Goal: Task Accomplishment & Management: Manage account settings

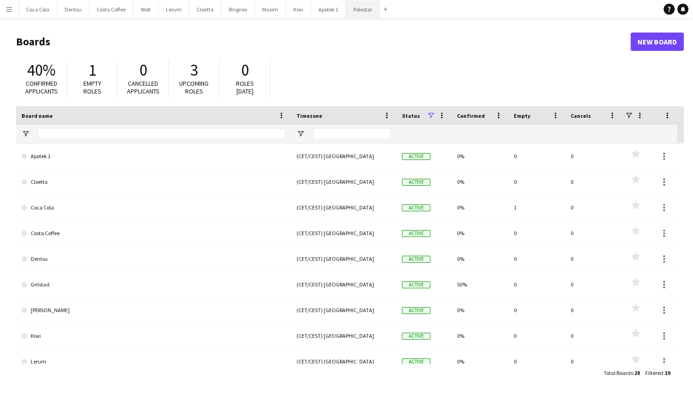
click at [355, 7] on button "Polestar Close" at bounding box center [363, 9] width 34 height 18
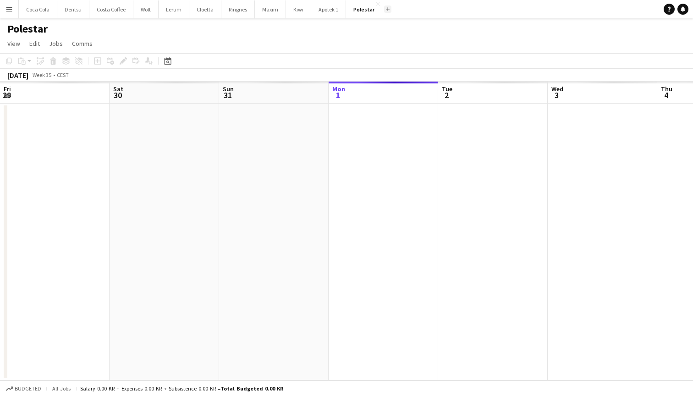
scroll to position [0, 219]
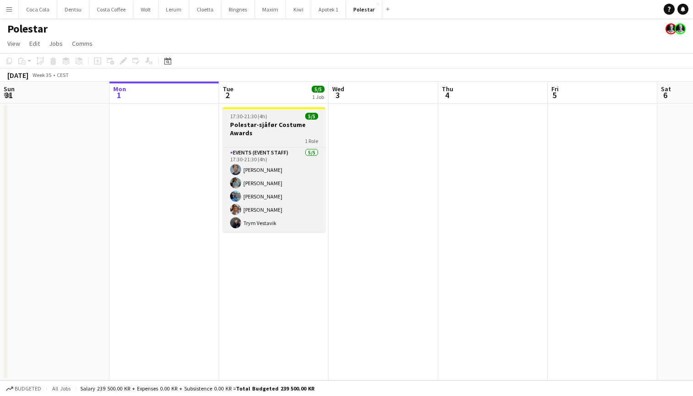
click at [288, 131] on h3 "Polestar-sjåfør Costume Awards" at bounding box center [274, 129] width 103 height 17
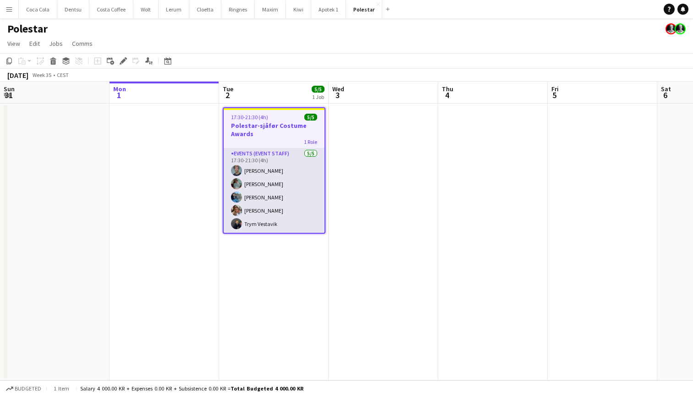
click at [294, 153] on app-card-role "Events (Event Staff) [DATE] 17:30-21:30 (4h) [PERSON_NAME] [PERSON_NAME] [PERSO…" at bounding box center [274, 191] width 101 height 84
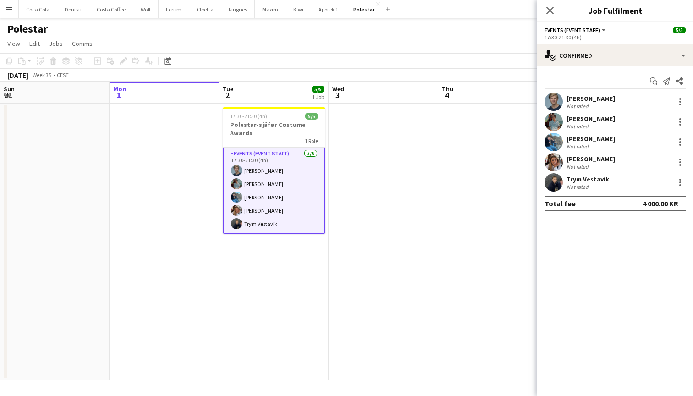
click at [603, 43] on app-options-switcher "Events (Event Staff) All roles Events (Event Staff) [DATE] 17:30-21:30 (4h)" at bounding box center [616, 33] width 156 height 22
click at [551, 8] on icon "Close pop-in" at bounding box center [550, 10] width 9 height 9
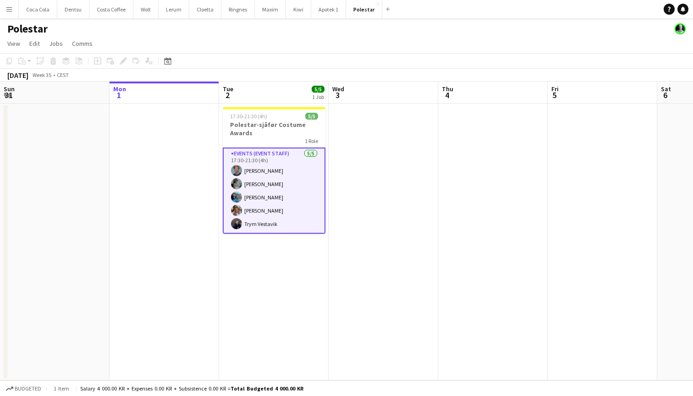
click at [267, 177] on app-card-role "Events (Event Staff) [DATE] 17:30-21:30 (4h) [PERSON_NAME] [PERSON_NAME] [PERSO…" at bounding box center [274, 191] width 103 height 86
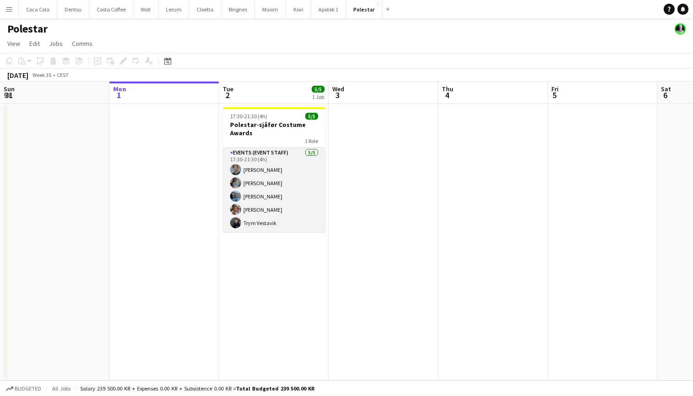
click at [294, 156] on app-card-role "Events (Event Staff) [DATE] 17:30-21:30 (4h) [PERSON_NAME] [PERSON_NAME] [PERSO…" at bounding box center [274, 190] width 103 height 84
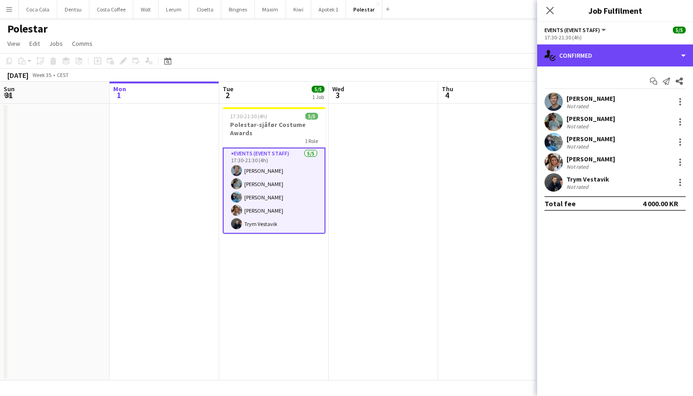
click at [619, 65] on div "single-neutral-actions-check-2 Confirmed" at bounding box center [616, 55] width 156 height 22
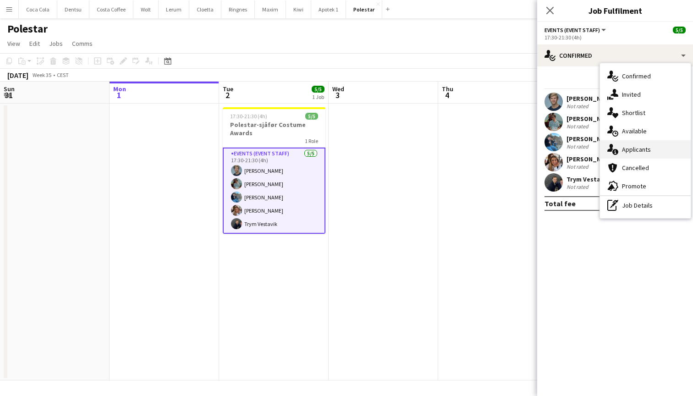
click at [650, 144] on div "single-neutral-actions-information Applicants" at bounding box center [645, 149] width 91 height 18
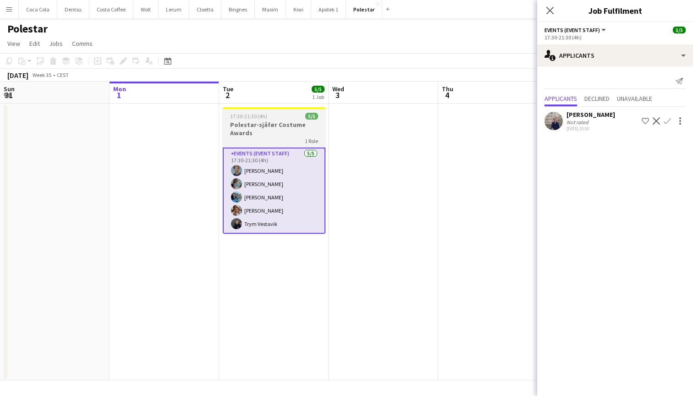
click at [277, 127] on h3 "Polestar-sjåfør Costume Awards" at bounding box center [274, 129] width 103 height 17
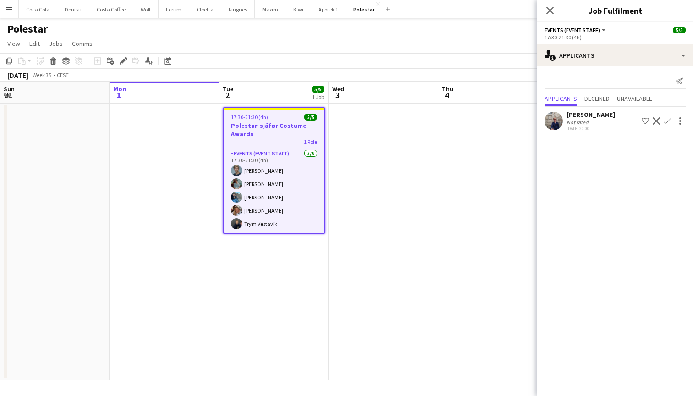
click at [189, 149] on app-date-cell at bounding box center [165, 242] width 110 height 277
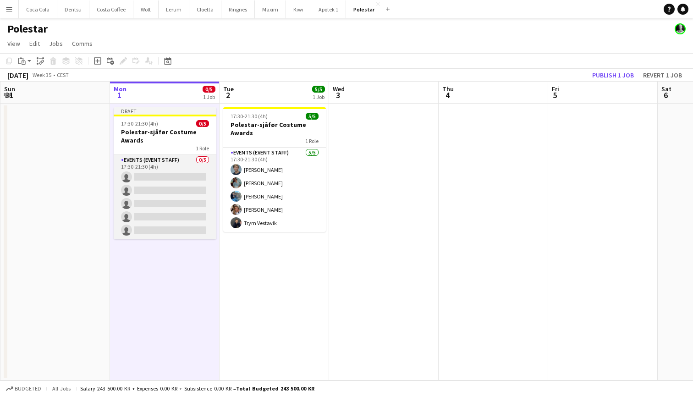
click at [191, 159] on app-card-role "Events (Event Staff) 0/5 17:30-21:30 (4h) single-neutral-actions single-neutral…" at bounding box center [165, 197] width 103 height 84
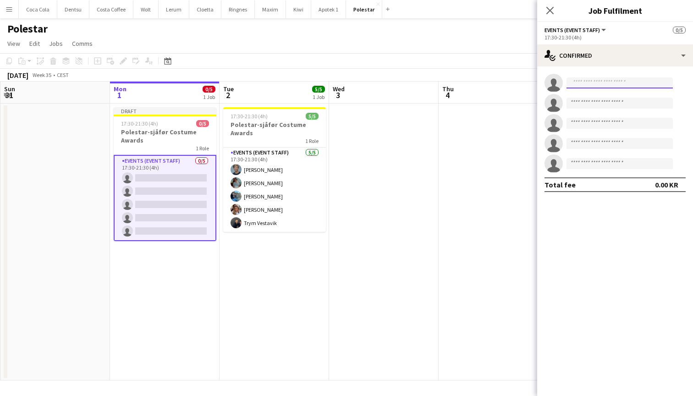
click at [614, 83] on input at bounding box center [620, 83] width 106 height 11
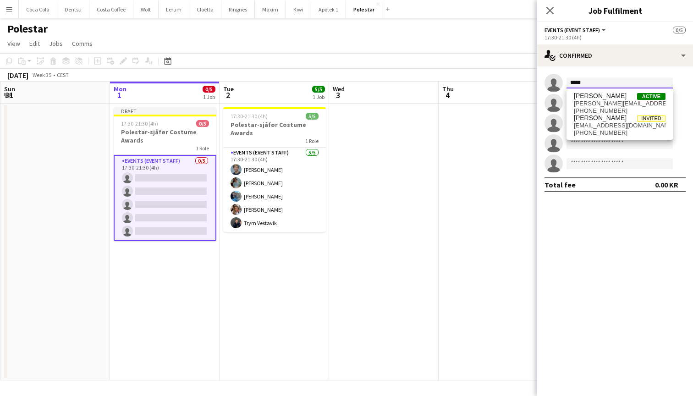
type input "*****"
click at [604, 92] on div "[PERSON_NAME] Active [EMAIL_ADDRESS][DOMAIN_NAME] [PHONE_NUMBER] [PERSON_NAME] …" at bounding box center [620, 114] width 106 height 51
click at [604, 100] on span "[PERSON_NAME]" at bounding box center [600, 96] width 53 height 8
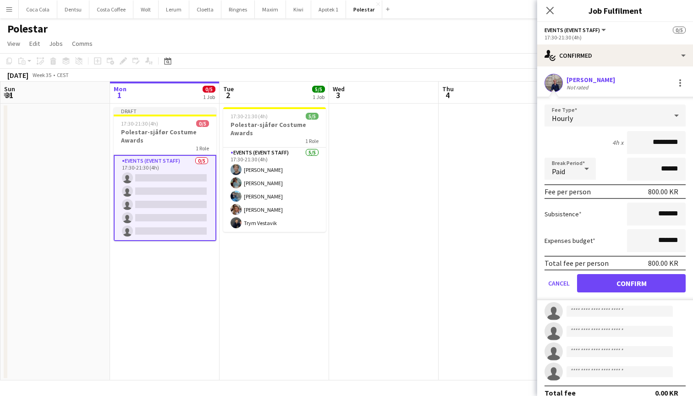
click at [647, 276] on button "Confirm" at bounding box center [631, 283] width 109 height 18
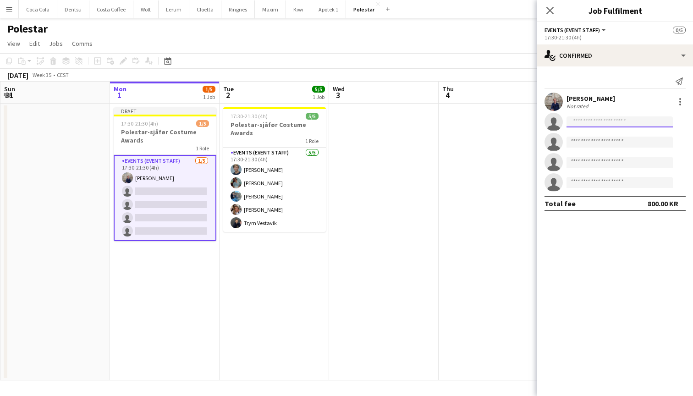
click at [597, 119] on input at bounding box center [620, 121] width 106 height 11
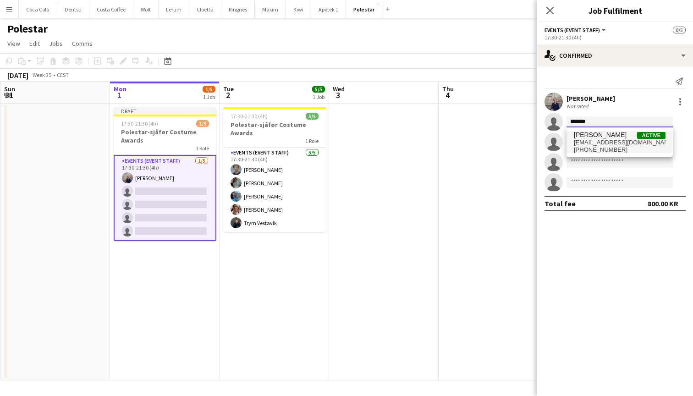
type input "*******"
click at [613, 137] on span "[PERSON_NAME]" at bounding box center [600, 135] width 53 height 8
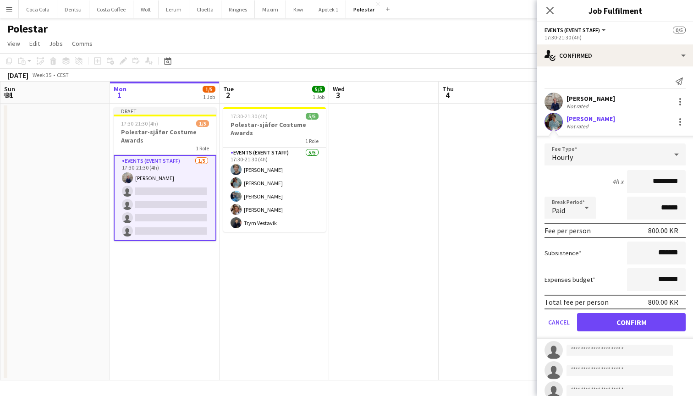
click at [623, 328] on button "Confirm" at bounding box center [631, 322] width 109 height 18
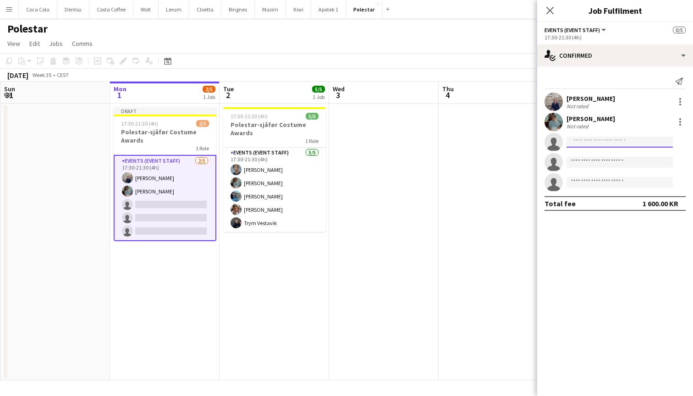
click at [604, 145] on input at bounding box center [620, 142] width 106 height 11
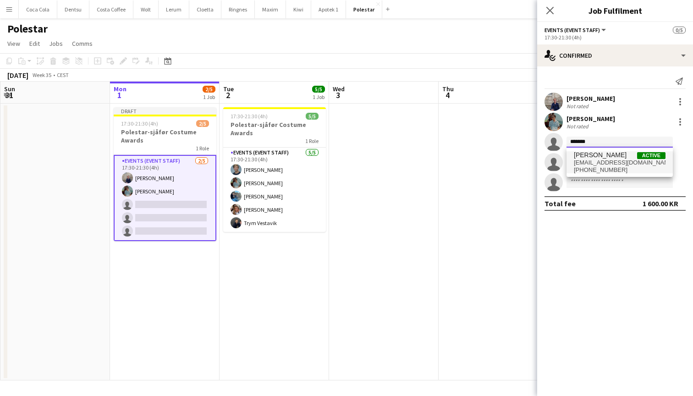
type input "******"
click at [625, 152] on span "[PERSON_NAME] Active" at bounding box center [620, 155] width 92 height 8
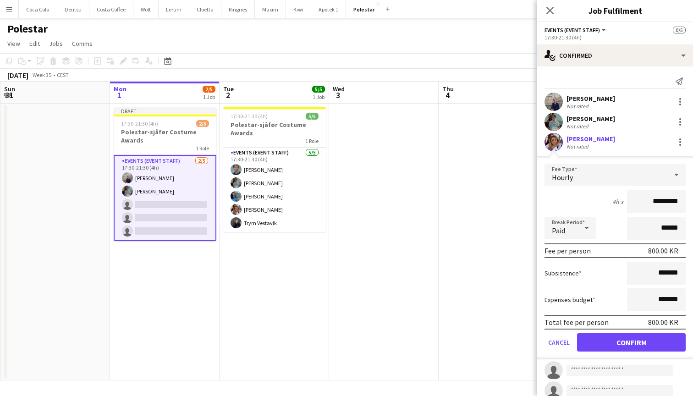
click at [653, 344] on button "Confirm" at bounding box center [631, 342] width 109 height 18
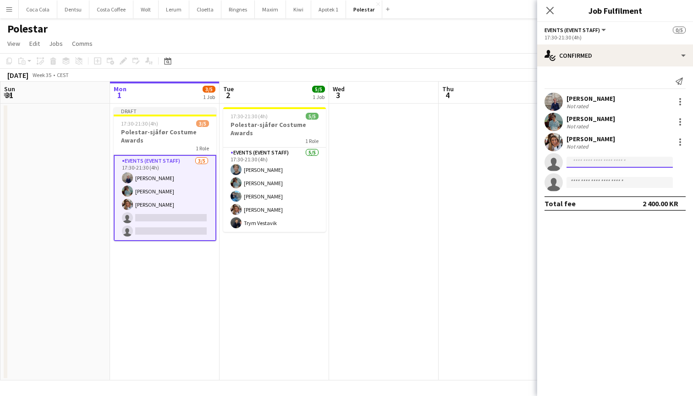
click at [603, 165] on input at bounding box center [620, 162] width 106 height 11
type input "****"
click at [622, 182] on span "[EMAIL_ADDRESS][DOMAIN_NAME]" at bounding box center [620, 182] width 92 height 7
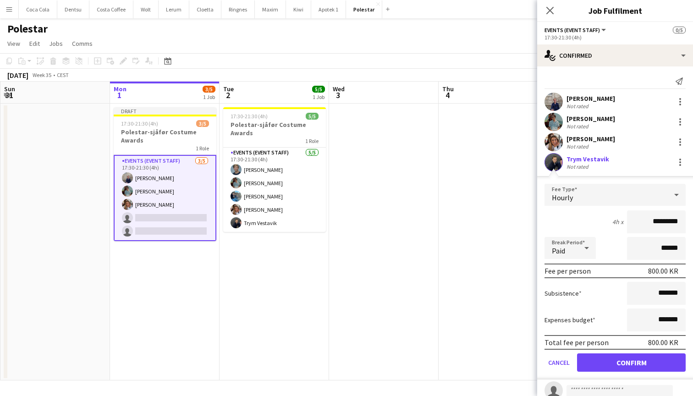
click at [648, 371] on button "Confirm" at bounding box center [631, 363] width 109 height 18
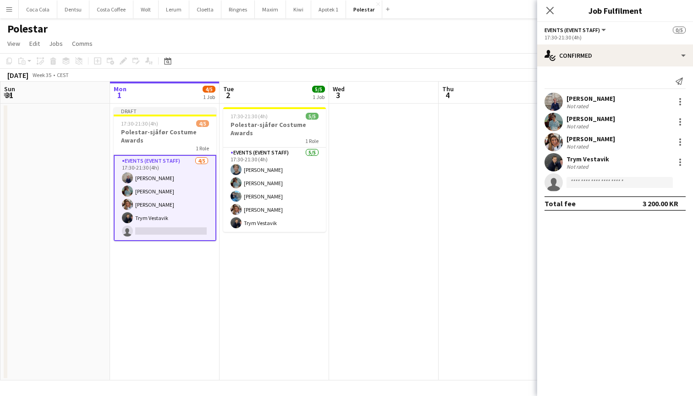
click at [444, 209] on app-date-cell at bounding box center [494, 242] width 110 height 277
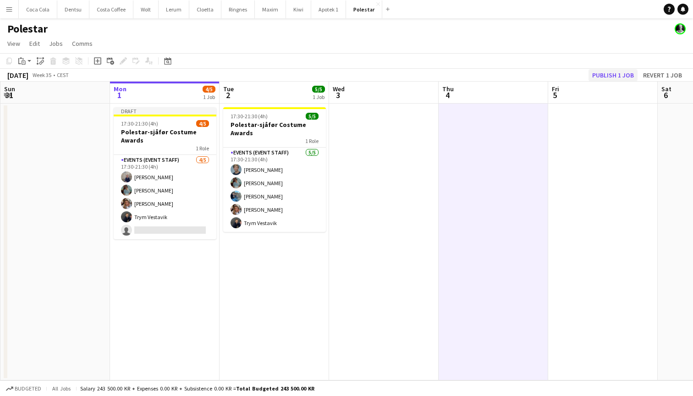
click at [625, 71] on button "Publish 1 job" at bounding box center [613, 75] width 49 height 12
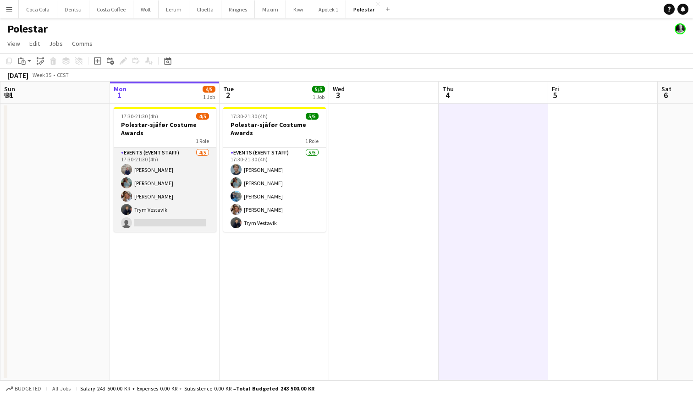
click at [183, 166] on app-card-role "Events (Event Staff) [DATE] 17:30-21:30 (4h) [PERSON_NAME] [PERSON_NAME] single…" at bounding box center [165, 190] width 103 height 84
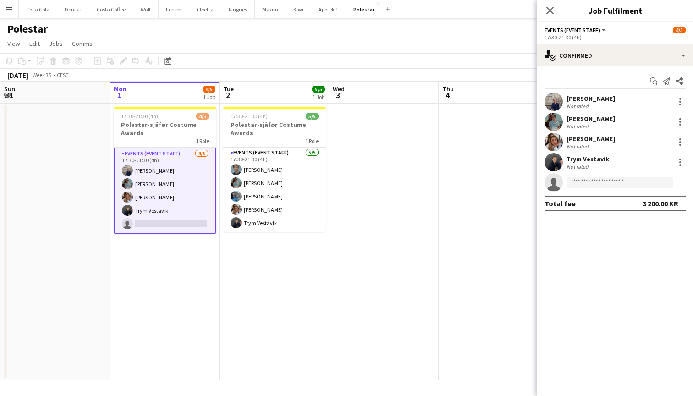
click at [251, 35] on div "Polestar" at bounding box center [346, 26] width 693 height 17
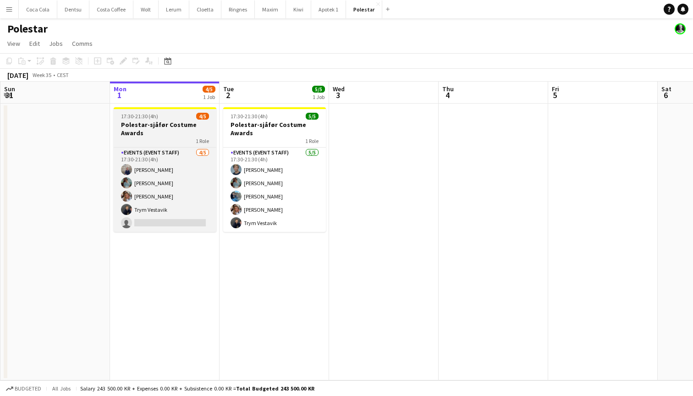
click at [188, 122] on h3 "Polestar-sjåfør Costume Awards" at bounding box center [165, 129] width 103 height 17
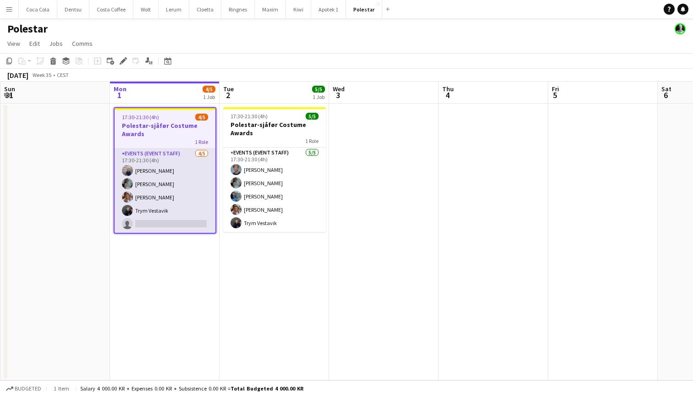
click at [194, 161] on app-card-role "Events (Event Staff) [DATE] 17:30-21:30 (4h) [PERSON_NAME] [PERSON_NAME] single…" at bounding box center [165, 191] width 101 height 84
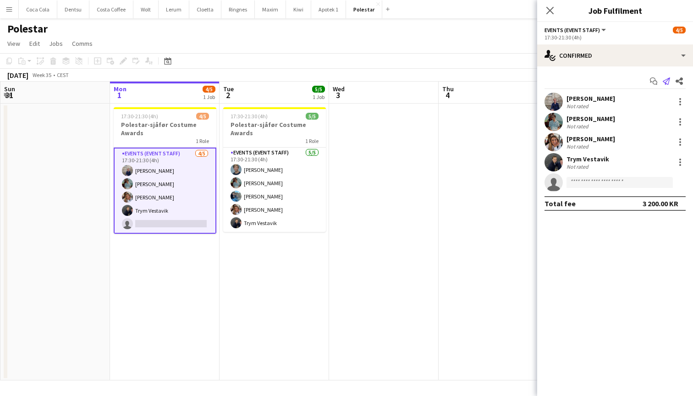
click at [666, 80] on icon "Send notification" at bounding box center [666, 81] width 7 height 7
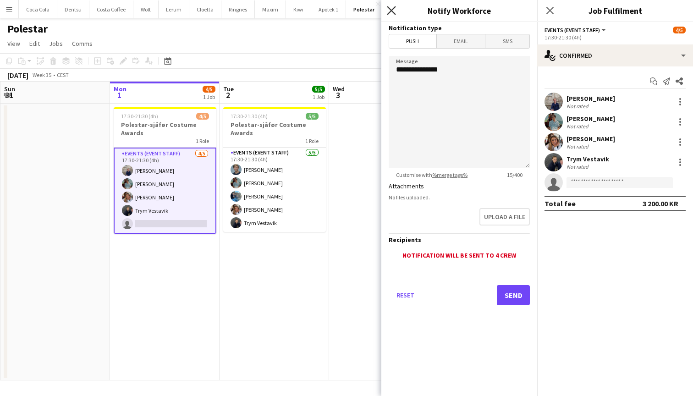
click at [391, 12] on icon "Close pop-in" at bounding box center [391, 10] width 9 height 9
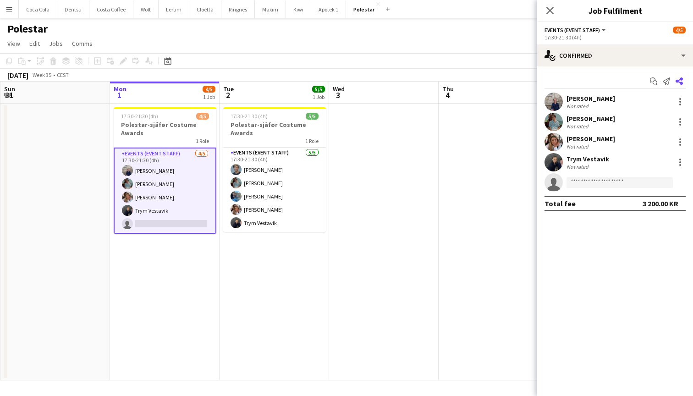
click at [681, 84] on icon at bounding box center [679, 81] width 7 height 7
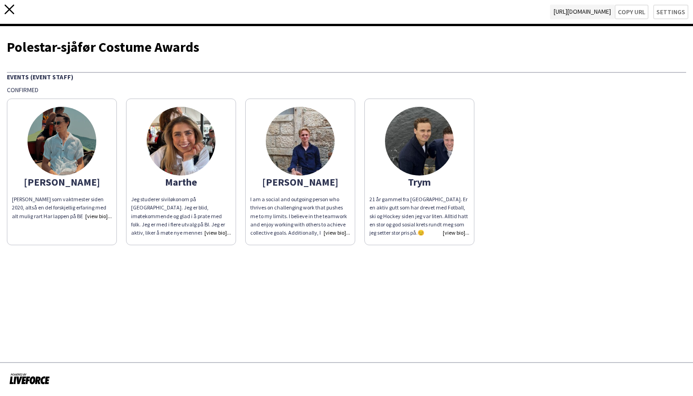
click at [11, 7] on icon at bounding box center [10, 10] width 10 height 10
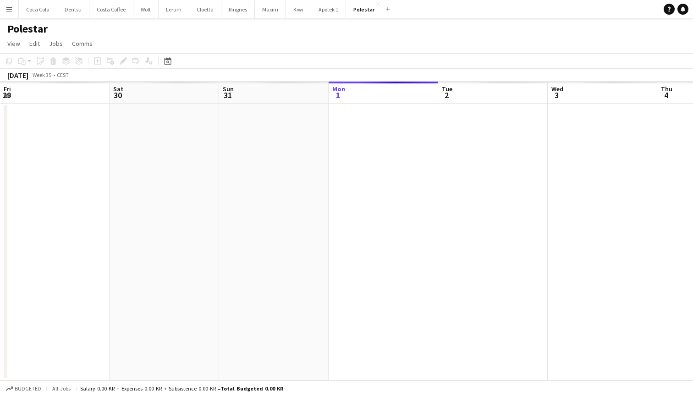
scroll to position [0, 219]
click at [238, 160] on app-date-cell at bounding box center [274, 242] width 110 height 277
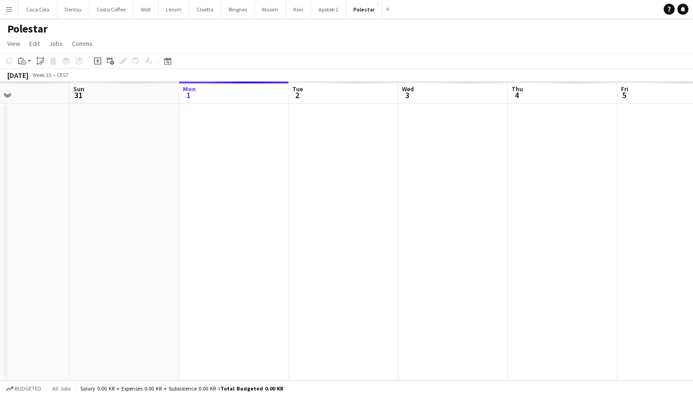
scroll to position [0, 258]
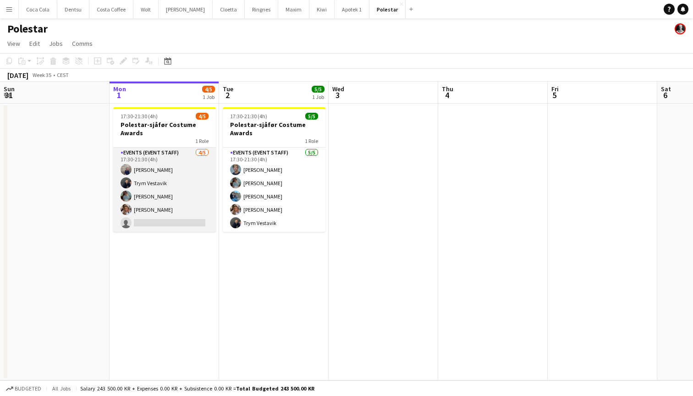
click at [187, 167] on app-card-role "Events (Event Staff) 4/5 17:30-21:30 (4h) Sebastian Rist Trym Vestavik Jacob Hv…" at bounding box center [164, 190] width 103 height 84
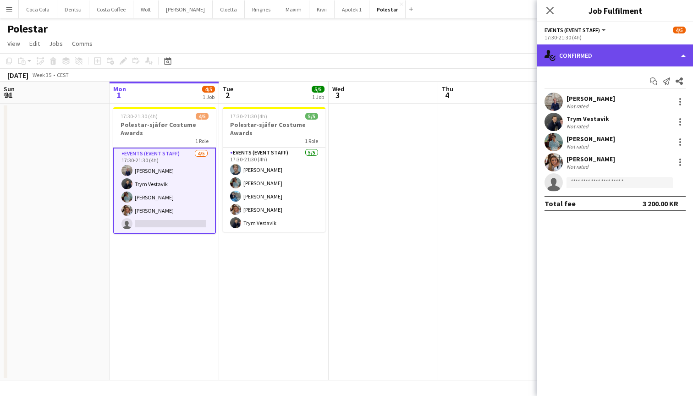
click at [682, 56] on div "single-neutral-actions-check-2 Confirmed" at bounding box center [616, 55] width 156 height 22
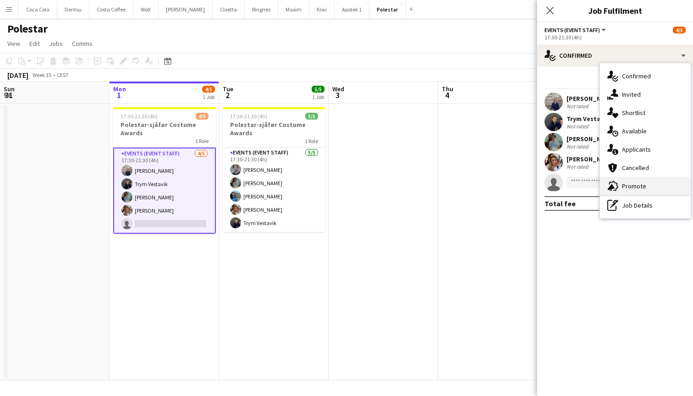
click at [637, 186] on div "advertising-megaphone Promote" at bounding box center [645, 186] width 91 height 18
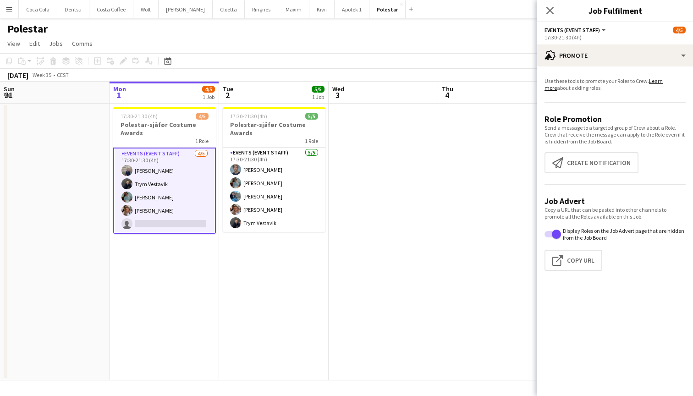
drag, startPoint x: 615, startPoint y: 142, endPoint x: 578, endPoint y: 129, distance: 39.0
click at [578, 129] on p "Send a message to a targeted group of Crew about a Role. Crew that receive the …" at bounding box center [615, 134] width 141 height 21
click at [599, 163] on button "Create notification Create notification" at bounding box center [592, 162] width 94 height 21
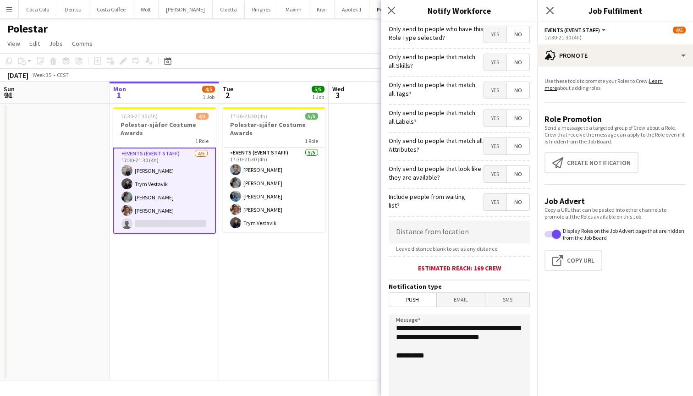
scroll to position [109, 0]
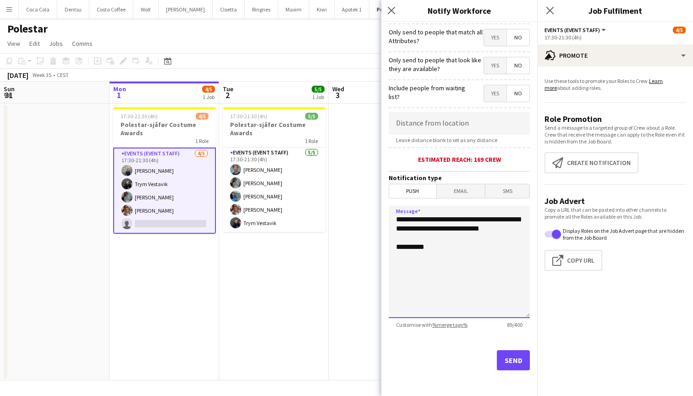
drag, startPoint x: 460, startPoint y: 255, endPoint x: 383, endPoint y: 184, distance: 104.9
click at [383, 184] on form "**********" at bounding box center [460, 154] width 156 height 483
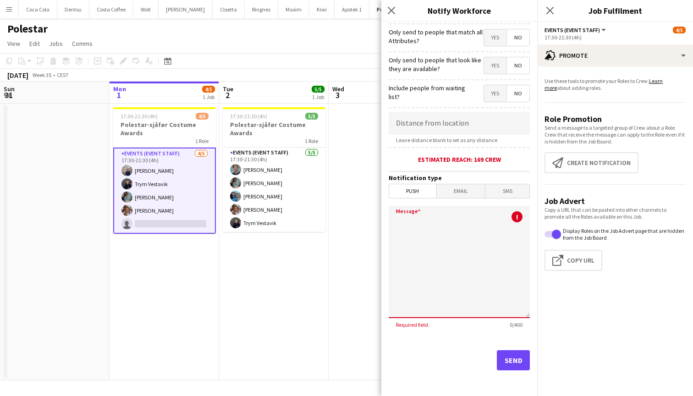
scroll to position [0, 0]
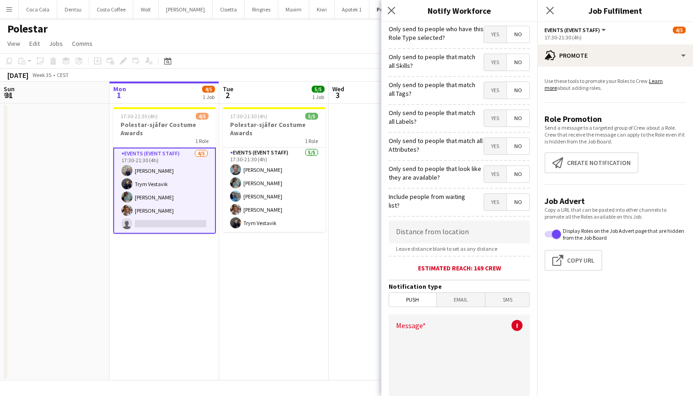
drag, startPoint x: 432, startPoint y: 197, endPoint x: 421, endPoint y: 97, distance: 100.1
click at [421, 97] on form "Only send to people who have this Role Type selected? Yes No Only send to peopl…" at bounding box center [460, 263] width 156 height 483
click at [421, 97] on label "Only send to people that match all Tags?" at bounding box center [435, 89] width 92 height 17
click at [396, 6] on app-icon "Close pop-in" at bounding box center [391, 10] width 13 height 13
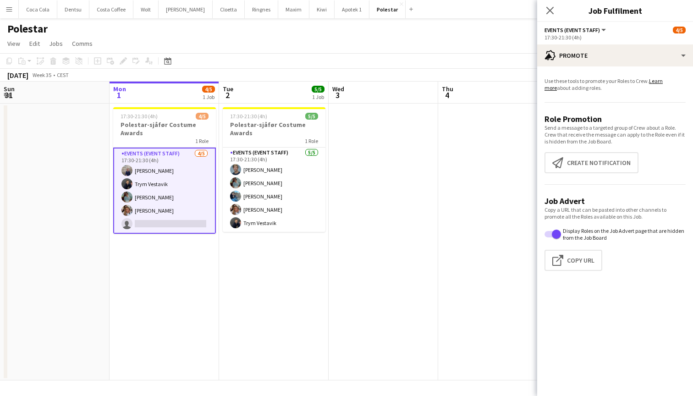
click at [431, 34] on div "Polestar" at bounding box center [346, 26] width 693 height 17
